Goal: Information Seeking & Learning: Learn about a topic

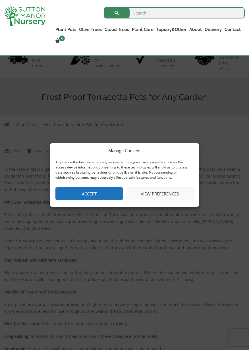
scroll to position [54, 0]
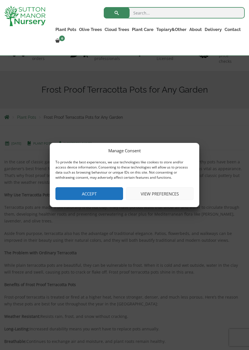
click at [160, 194] on button "View preferences" at bounding box center [160, 193] width 68 height 13
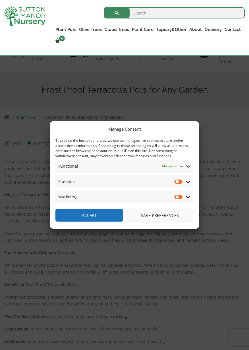
click at [188, 180] on icon at bounding box center [188, 181] width 5 height 5
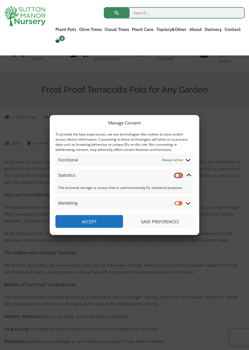
click at [175, 175] on input "Statistics" at bounding box center [178, 175] width 9 height 6
click at [175, 176] on input "Statistics" at bounding box center [178, 175] width 9 height 6
checkbox input "false"
click at [157, 222] on button "Save preferences" at bounding box center [160, 221] width 68 height 13
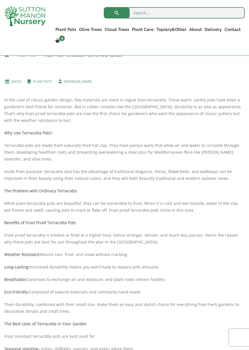
scroll to position [0, 0]
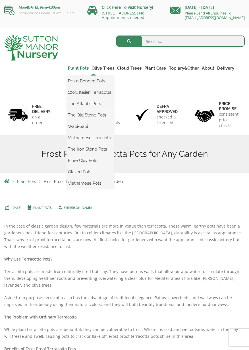
click at [80, 72] on link "Plant Pots" at bounding box center [78, 68] width 24 height 8
click at [76, 72] on link "Plant Pots" at bounding box center [78, 68] width 24 height 8
click at [82, 70] on link "Plant Pots" at bounding box center [78, 68] width 24 height 8
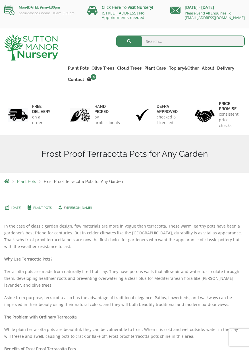
click at [82, 70] on link "Plant Pots" at bounding box center [78, 68] width 24 height 8
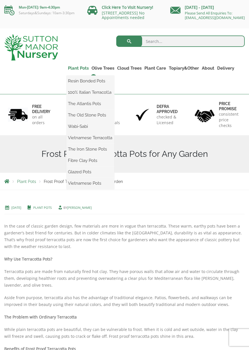
click at [86, 70] on link "Plant Pots" at bounding box center [78, 68] width 24 height 8
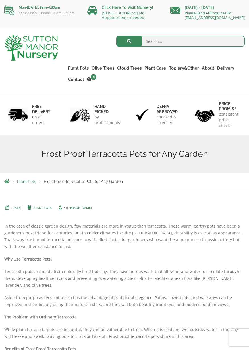
click at [27, 184] on span "Plant Pots" at bounding box center [26, 181] width 19 height 5
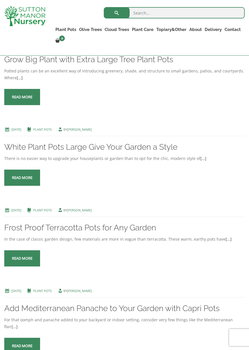
scroll to position [558, 0]
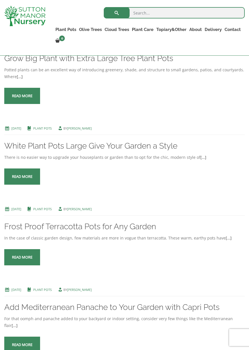
click at [19, 262] on link "Read more" at bounding box center [22, 257] width 36 height 16
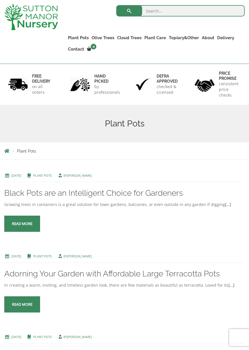
scroll to position [0, 0]
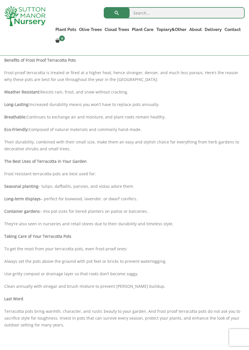
scroll to position [291, 0]
